Goal: Find contact information: Find contact information

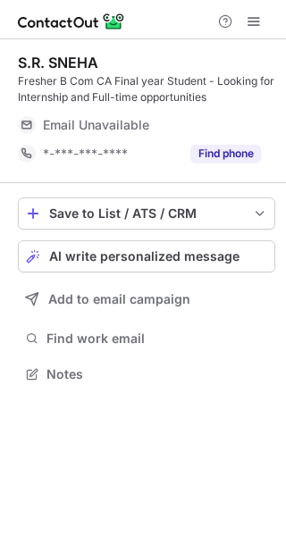
scroll to position [362, 286]
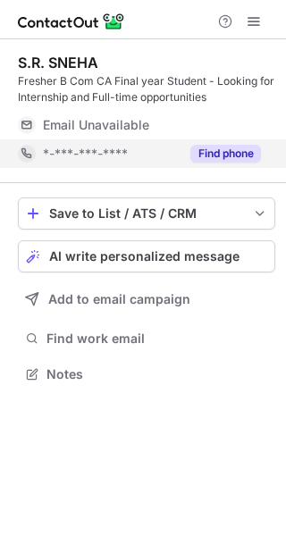
click at [229, 147] on button "Find phone" at bounding box center [225, 154] width 71 height 18
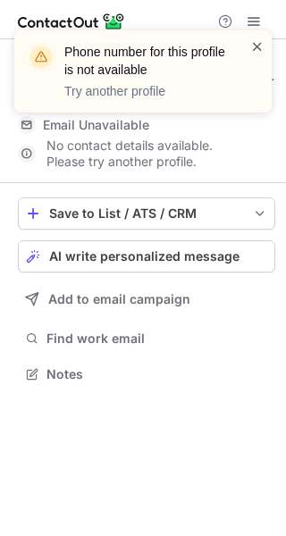
click at [254, 45] on span at bounding box center [257, 46] width 14 height 18
